Goal: Task Accomplishment & Management: Manage account settings

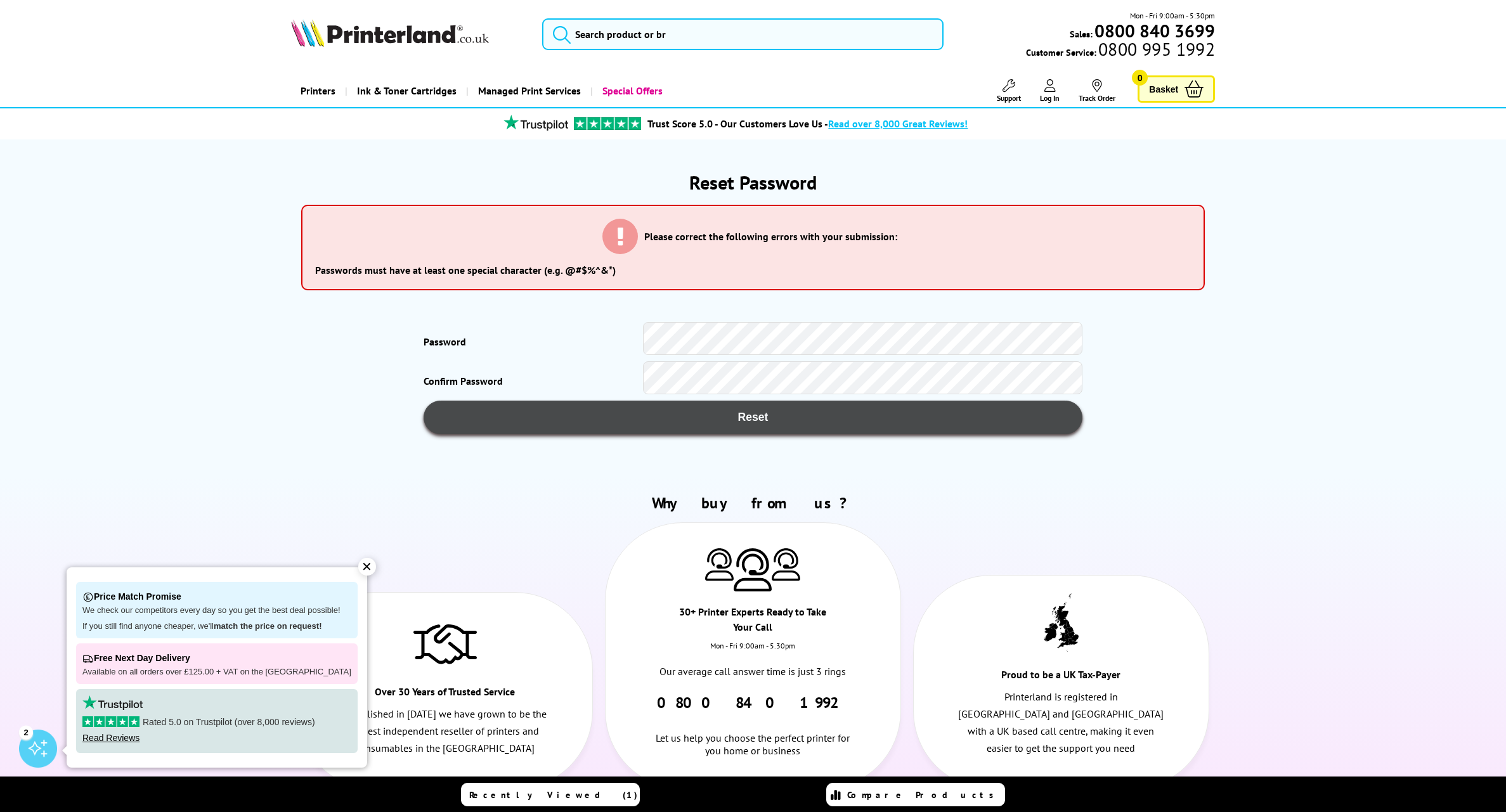
click at [748, 417] on span "Reset" at bounding box center [753, 417] width 620 height 14
